Goal: Information Seeking & Learning: Learn about a topic

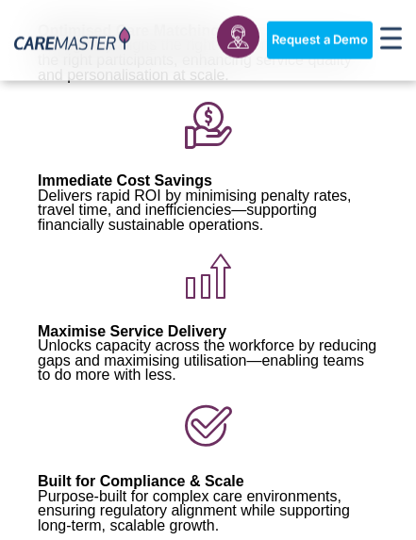
scroll to position [869, 0]
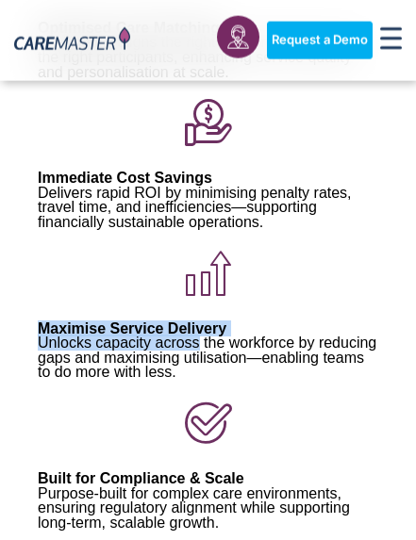
click at [194, 321] on span "Maximise Service Delivery" at bounding box center [132, 329] width 189 height 16
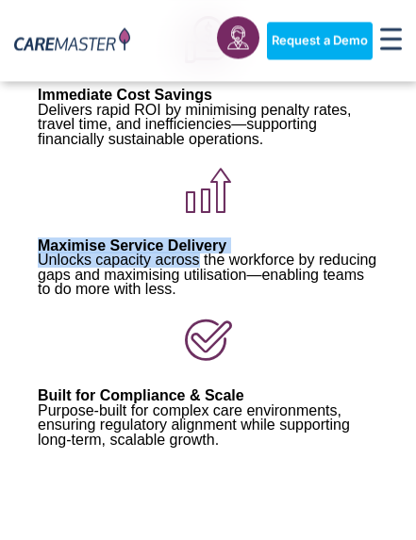
scroll to position [977, 0]
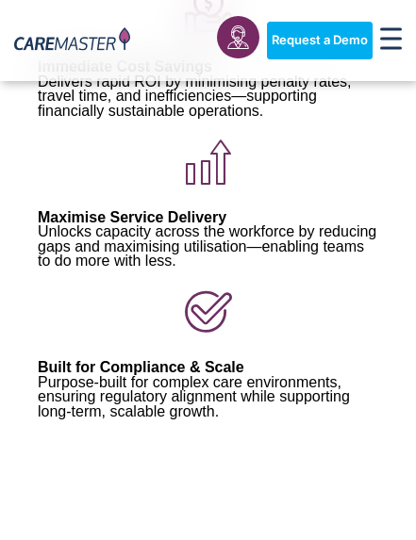
scroll to position [1031, 0]
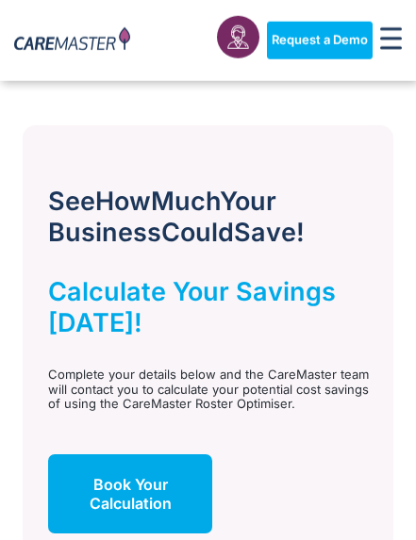
scroll to position [1430, 0]
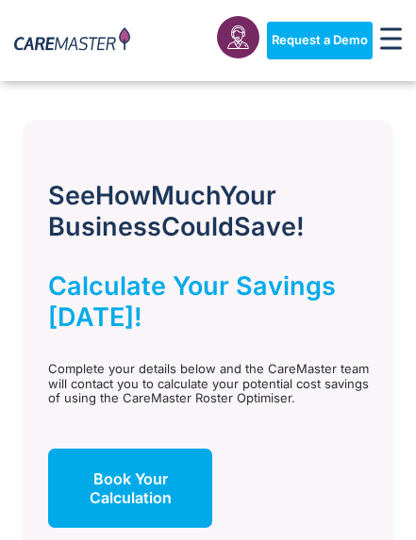
click at [58, 411] on div "See How Much Your Business Could Save! Calculate Your Savings Today! Complete y…" at bounding box center [211, 340] width 364 height 413
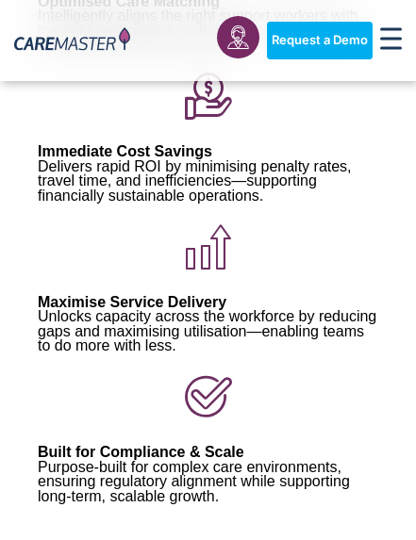
scroll to position [865, 0]
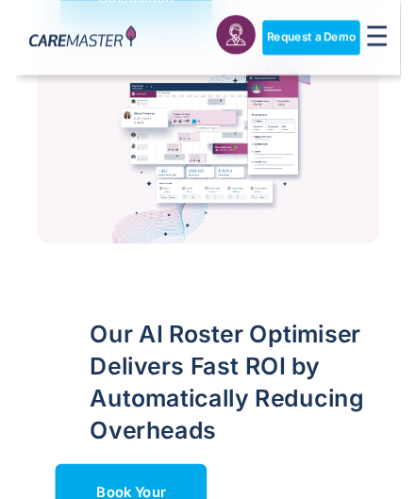
scroll to position [1931, 0]
